Goal: Task Accomplishment & Management: Manage account settings

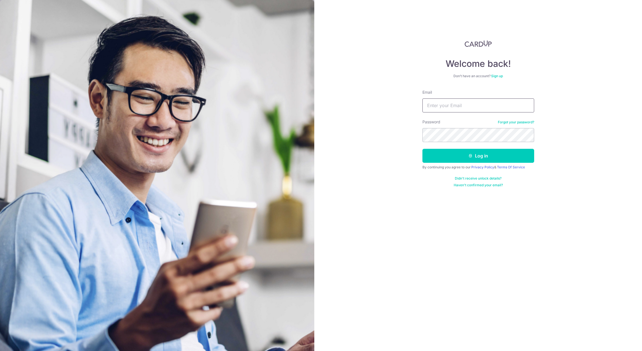
drag, startPoint x: 0, startPoint y: 0, endPoint x: 444, endPoint y: 106, distance: 456.3
click at [444, 106] on input "Email" at bounding box center [479, 105] width 112 height 14
type input "[EMAIL_ADDRESS][DOMAIN_NAME]"
click at [423, 149] on button "Log in" at bounding box center [479, 156] width 112 height 14
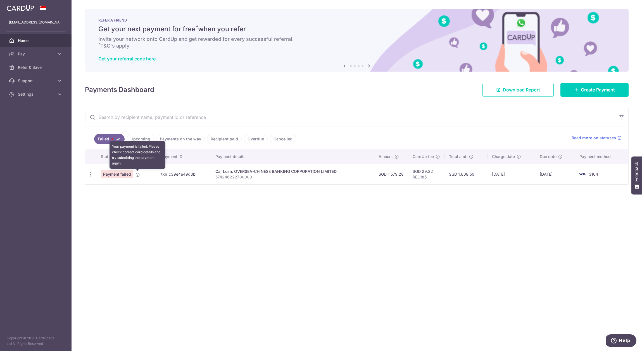
click at [136, 172] on span at bounding box center [138, 173] width 4 height 4
click at [110, 175] on span "Payment failed" at bounding box center [117, 174] width 32 height 8
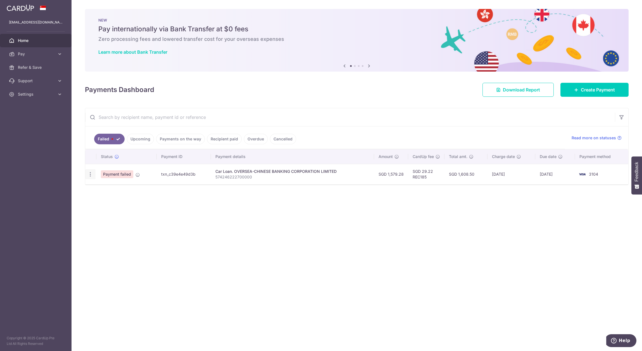
click at [89, 176] on icon "button" at bounding box center [90, 174] width 6 height 6
click at [124, 193] on link "Update payment" at bounding box center [115, 189] width 58 height 13
radio input "true"
type input "1,579.28"
type input "574246222700000"
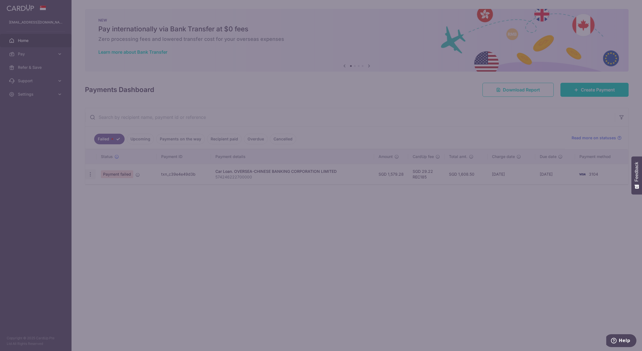
type input "REC185"
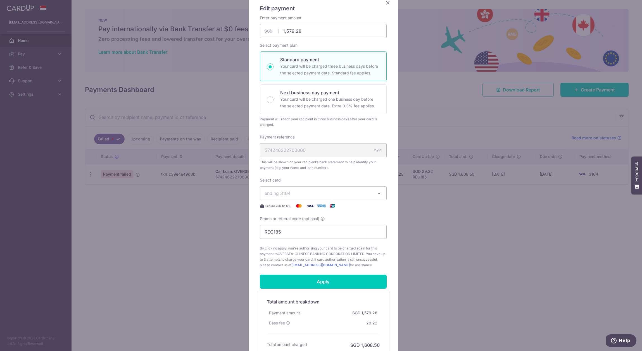
scroll to position [56, 0]
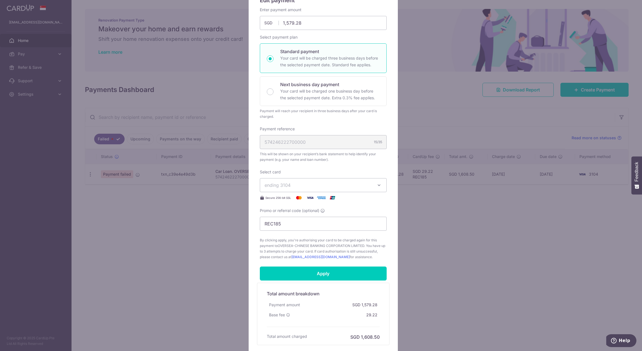
click at [343, 184] on span "ending 3104" at bounding box center [318, 185] width 107 height 7
click at [318, 213] on span "**** 3104" at bounding box center [323, 211] width 117 height 7
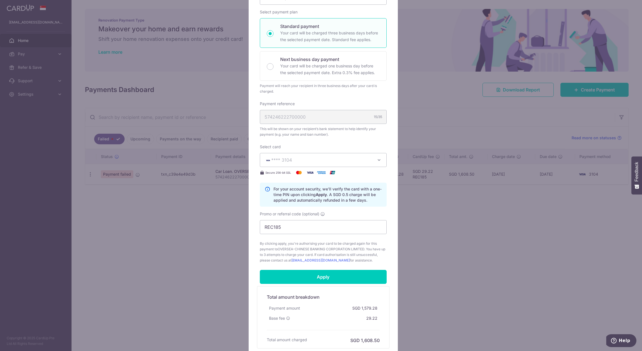
scroll to position [84, 0]
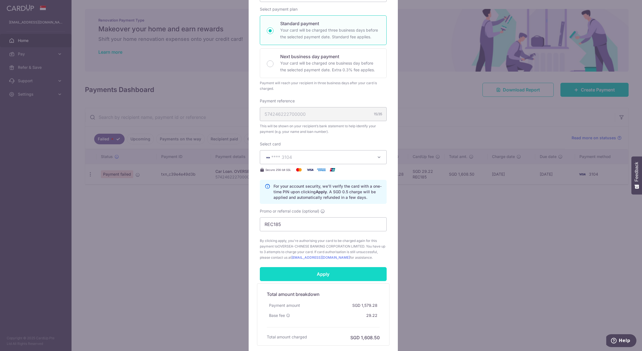
click at [333, 272] on input "Apply" at bounding box center [323, 274] width 127 height 14
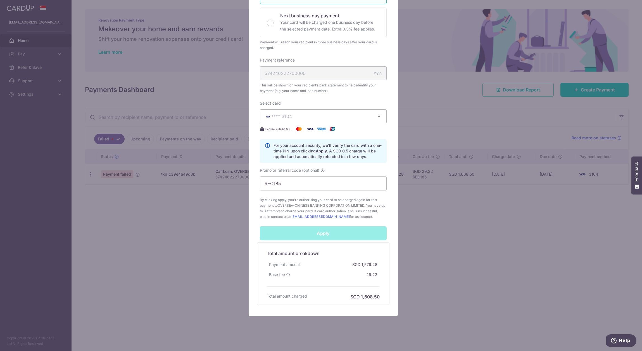
scroll to position [130, 0]
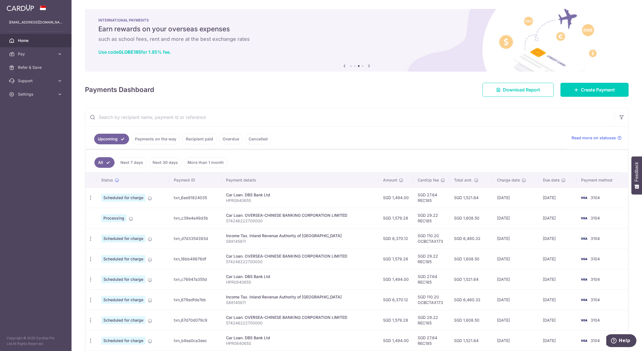
click at [154, 140] on link "Payments on the way" at bounding box center [155, 139] width 49 height 11
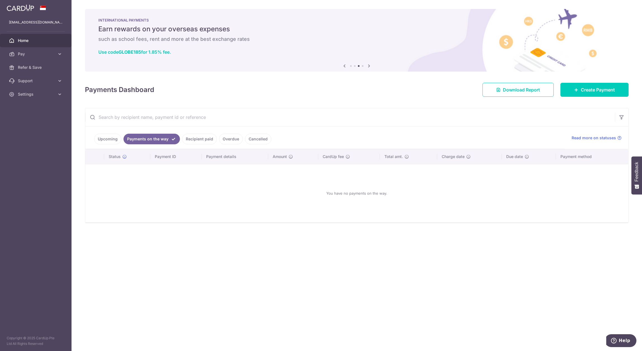
click at [110, 140] on link "Upcoming" at bounding box center [107, 139] width 27 height 11
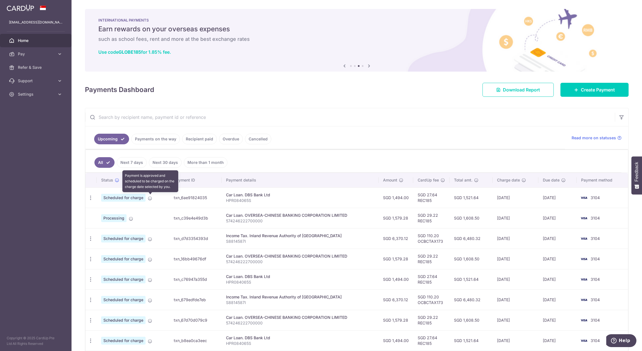
click at [151, 198] on icon at bounding box center [150, 198] width 4 height 4
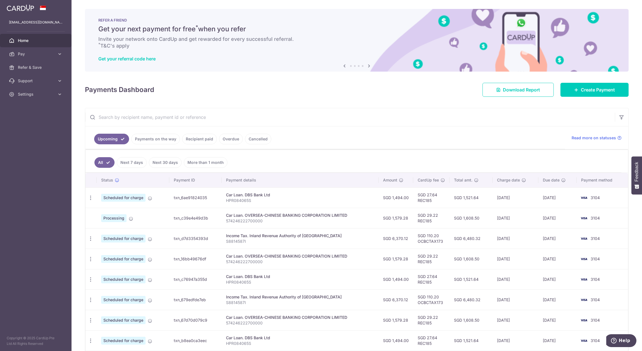
click at [159, 141] on link "Payments on the way" at bounding box center [155, 139] width 49 height 11
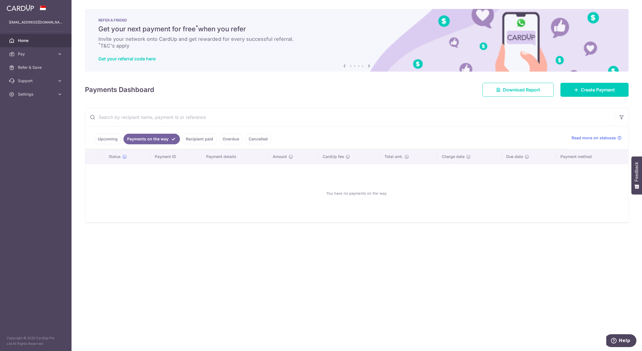
click at [197, 136] on link "Recipient paid" at bounding box center [199, 139] width 35 height 11
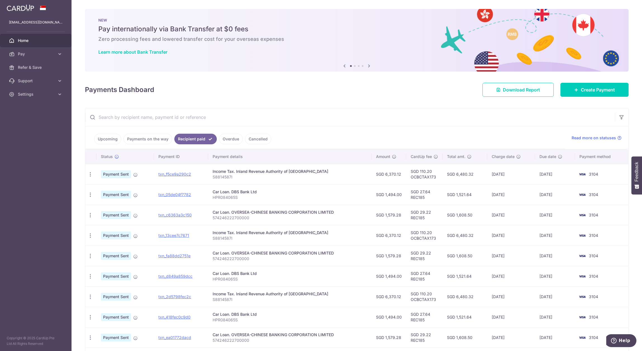
click at [234, 138] on link "Overdue" at bounding box center [231, 139] width 24 height 11
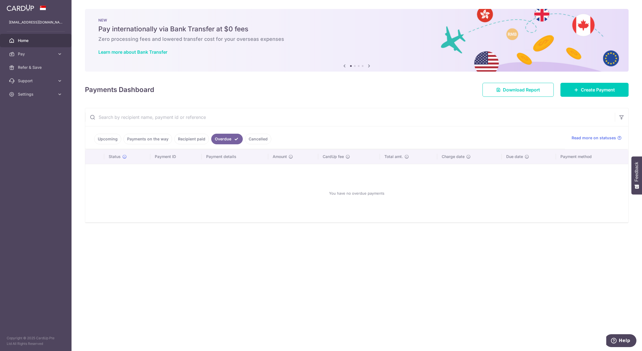
click at [105, 141] on link "Upcoming" at bounding box center [107, 139] width 27 height 11
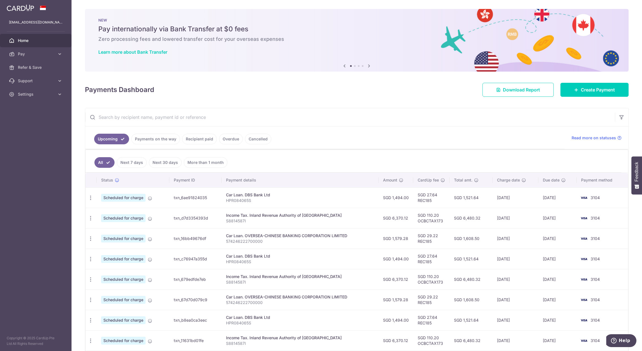
click at [132, 161] on link "Next 7 days" at bounding box center [132, 162] width 30 height 11
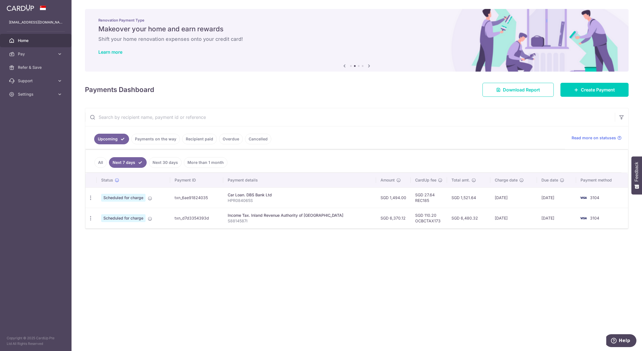
click at [200, 139] on link "Recipient paid" at bounding box center [199, 139] width 35 height 11
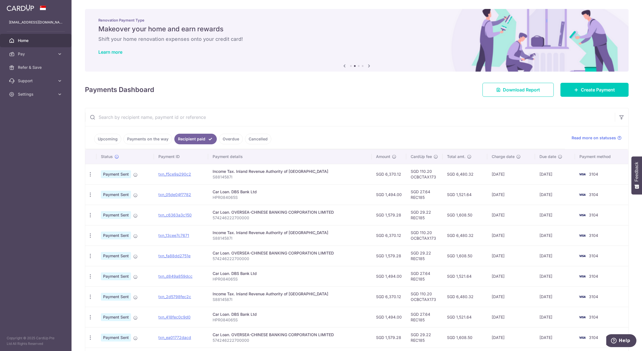
drag, startPoint x: 128, startPoint y: 132, endPoint x: 139, endPoint y: 144, distance: 16.2
click at [128, 132] on ul "Upcoming Payments on the way Recipient paid Overdue Cancelled" at bounding box center [325, 137] width 480 height 23
click at [140, 146] on ul "Upcoming Payments on the way Recipient paid Overdue Cancelled" at bounding box center [325, 137] width 480 height 23
click at [140, 143] on link "Payments on the way" at bounding box center [148, 139] width 49 height 11
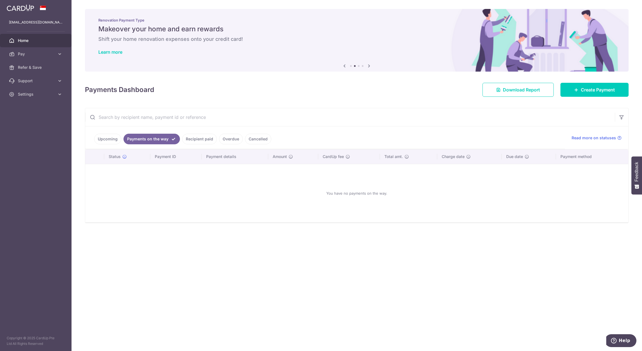
click at [106, 141] on link "Upcoming" at bounding box center [107, 139] width 27 height 11
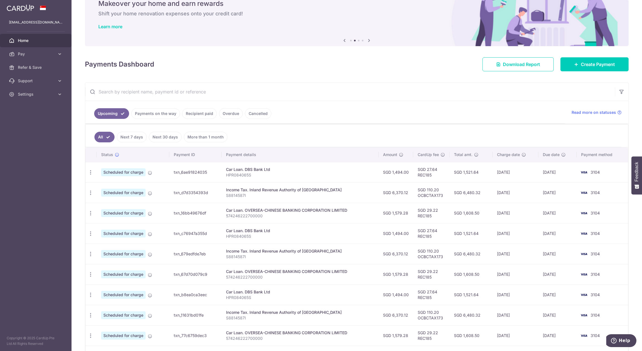
scroll to position [28, 0]
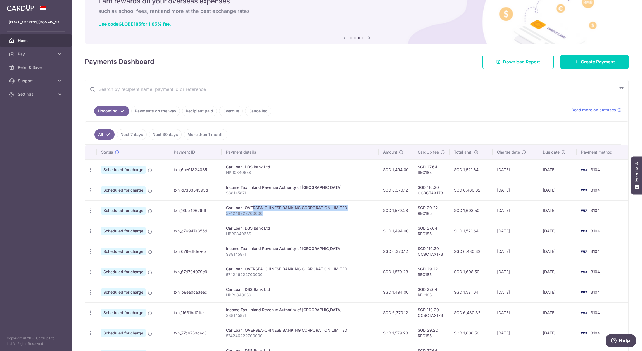
drag, startPoint x: 233, startPoint y: 206, endPoint x: 291, endPoint y: 212, distance: 58.7
click at [291, 212] on td "Car Loan. OVERSEA-CHINESE BANKING CORPORATION LIMITED 574246222700000" at bounding box center [300, 210] width 157 height 20
drag, startPoint x: 291, startPoint y: 212, endPoint x: 282, endPoint y: 215, distance: 10.0
click at [282, 215] on p "574246222700000" at bounding box center [300, 213] width 148 height 6
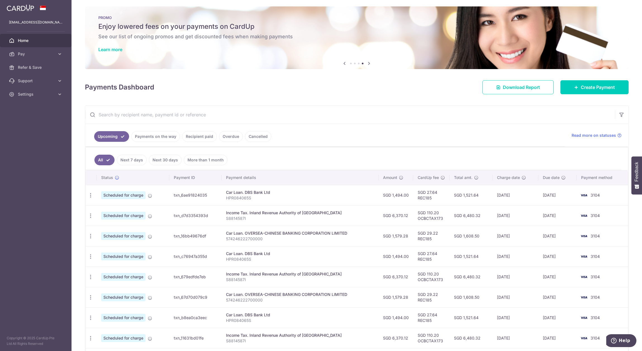
scroll to position [0, 0]
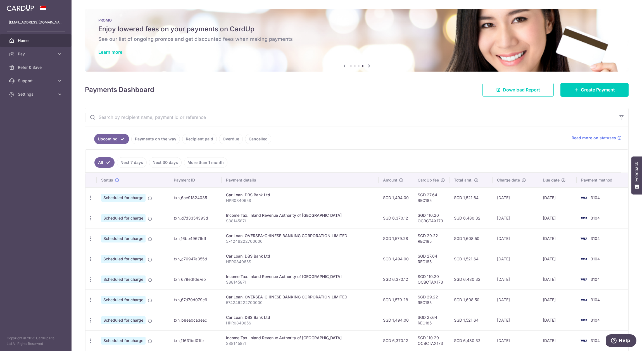
click at [261, 138] on link "Cancelled" at bounding box center [258, 139] width 26 height 11
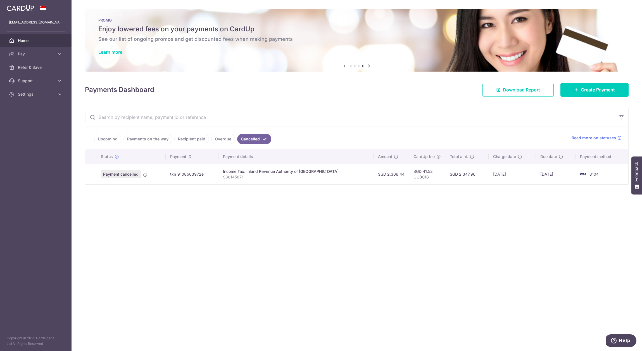
click at [209, 140] on li "Overdue" at bounding box center [222, 139] width 26 height 11
click at [212, 140] on link "Overdue" at bounding box center [223, 139] width 24 height 11
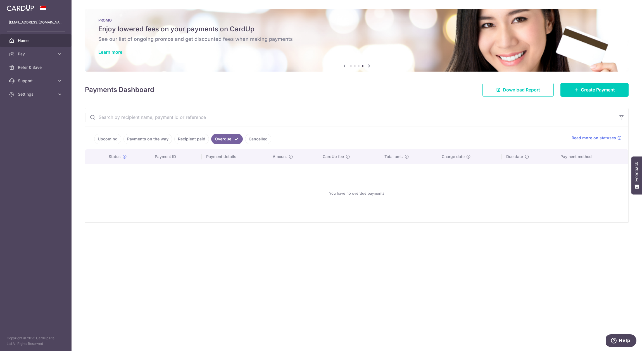
click at [192, 140] on link "Recipient paid" at bounding box center [191, 139] width 35 height 11
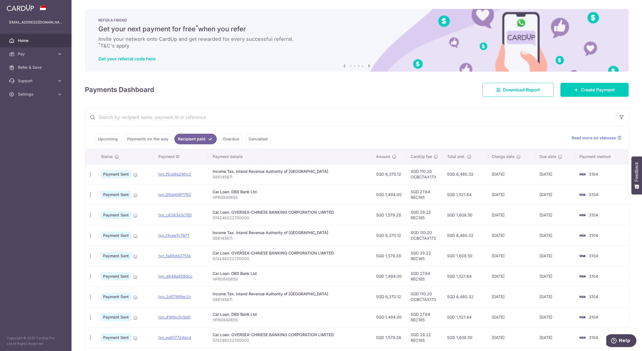
click at [152, 142] on link "Payments on the way" at bounding box center [148, 139] width 49 height 11
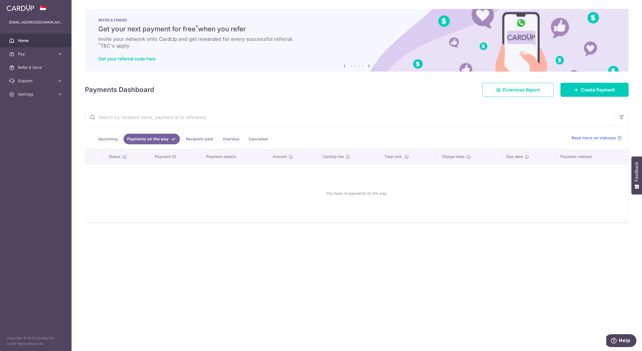
click at [121, 138] on li "Payments on the way" at bounding box center [150, 139] width 59 height 11
click at [117, 142] on link "Upcoming" at bounding box center [107, 139] width 27 height 11
